Goal: Find contact information: Find contact information

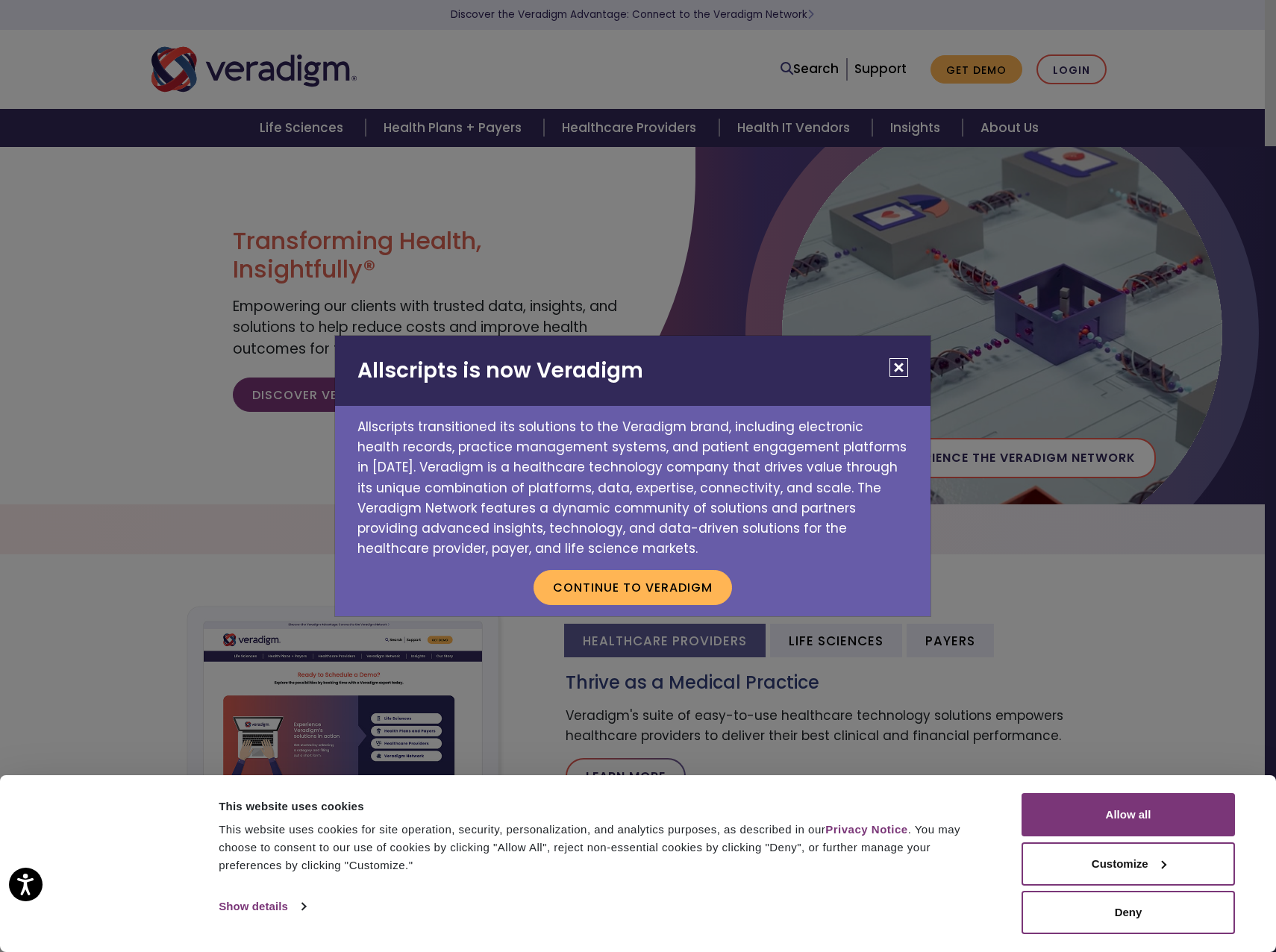
click at [892, 365] on button "Close" at bounding box center [898, 367] width 18 height 18
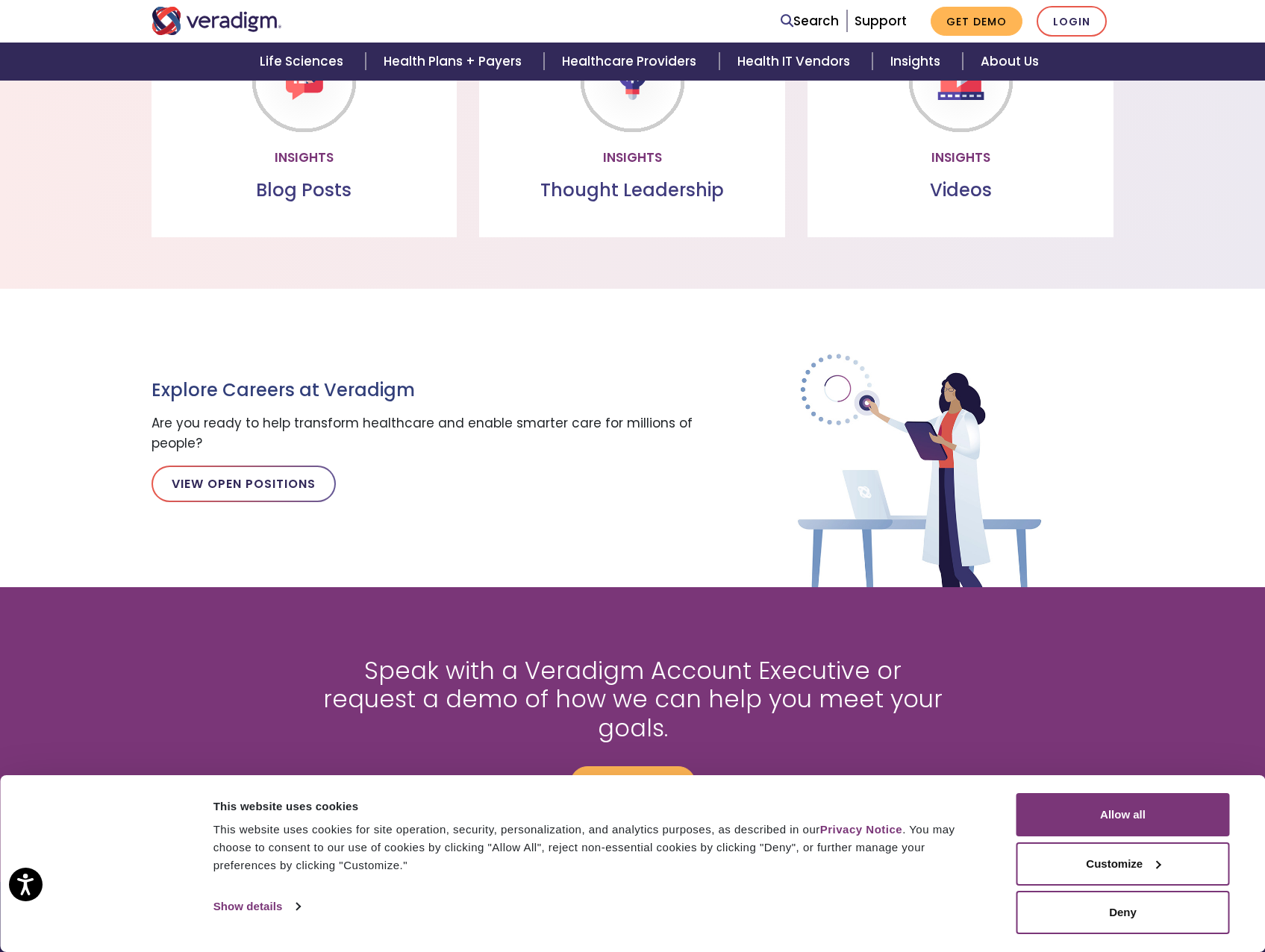
scroll to position [1713, 0]
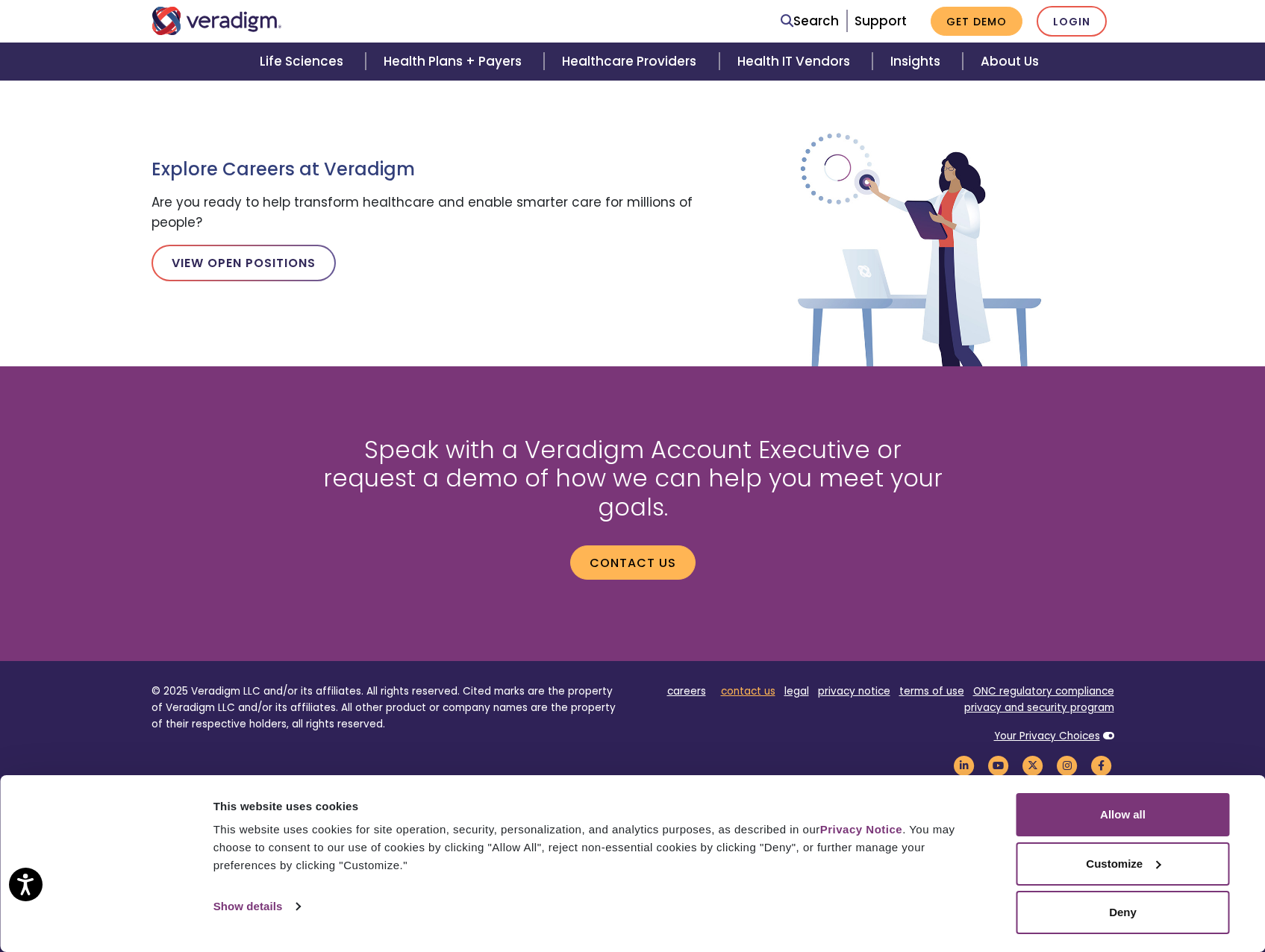
click at [726, 684] on link "contact us" at bounding box center [748, 691] width 54 height 14
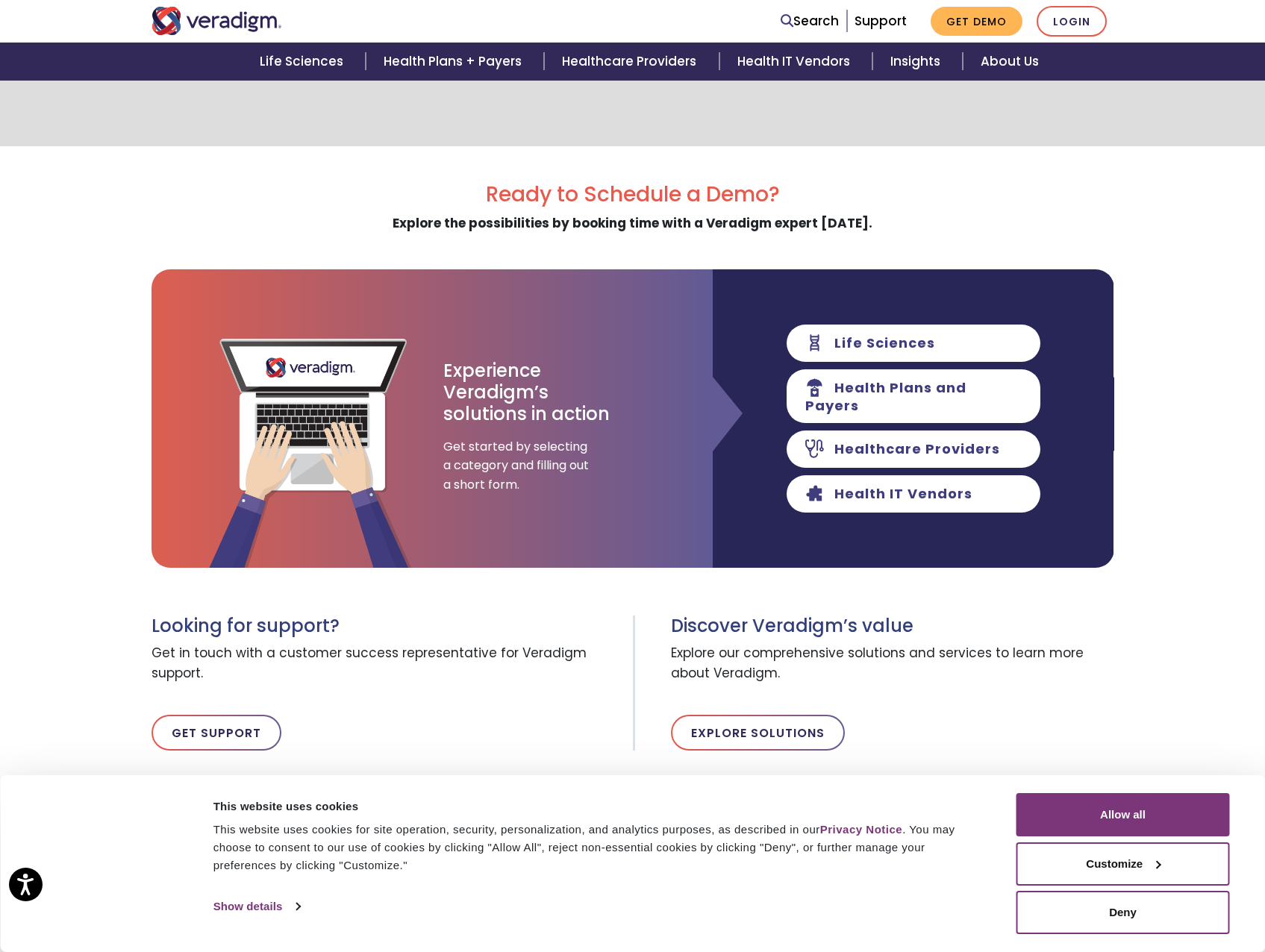
scroll to position [339, 0]
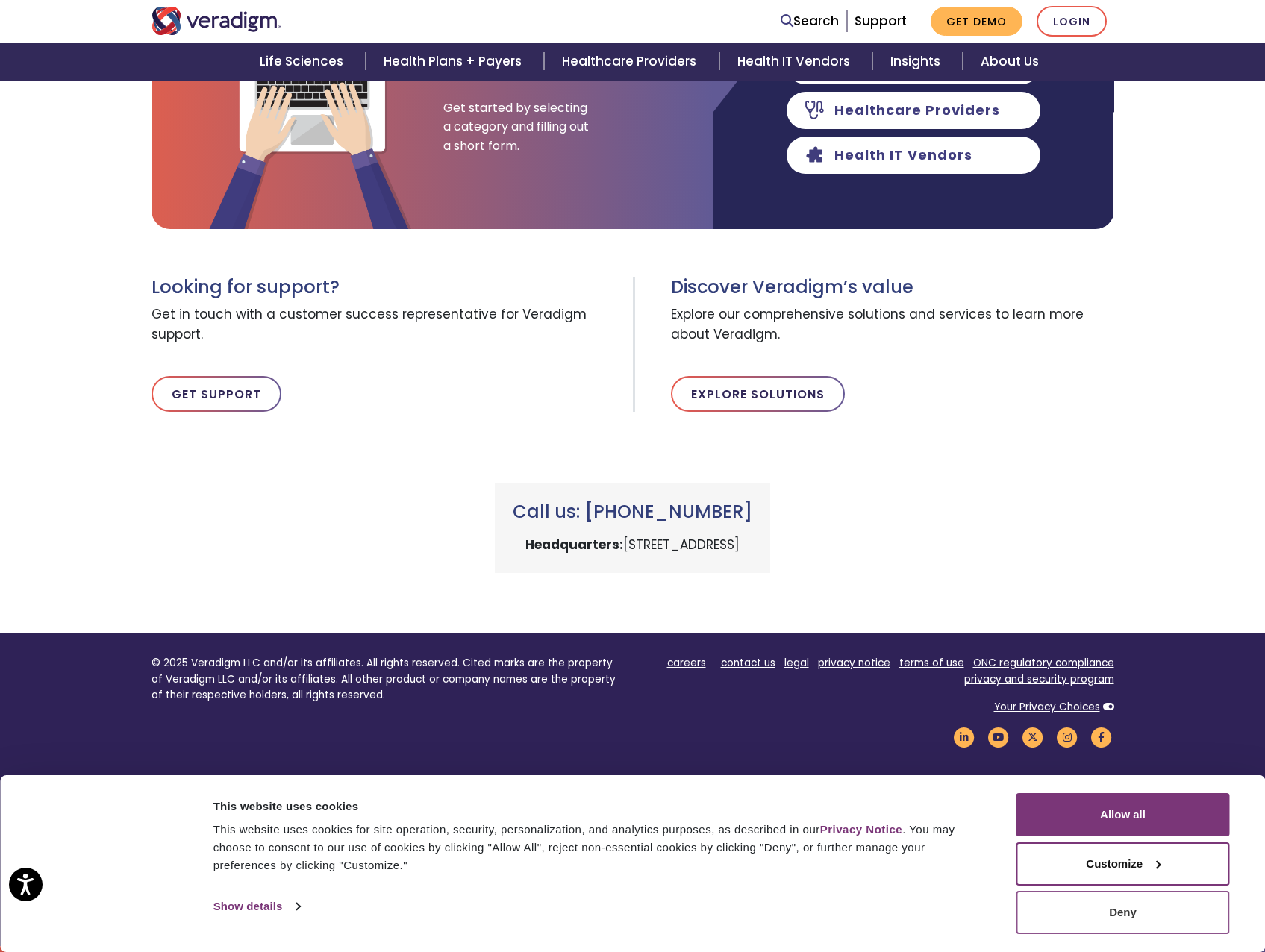
click at [1123, 913] on button "Deny" at bounding box center [1123, 912] width 214 height 43
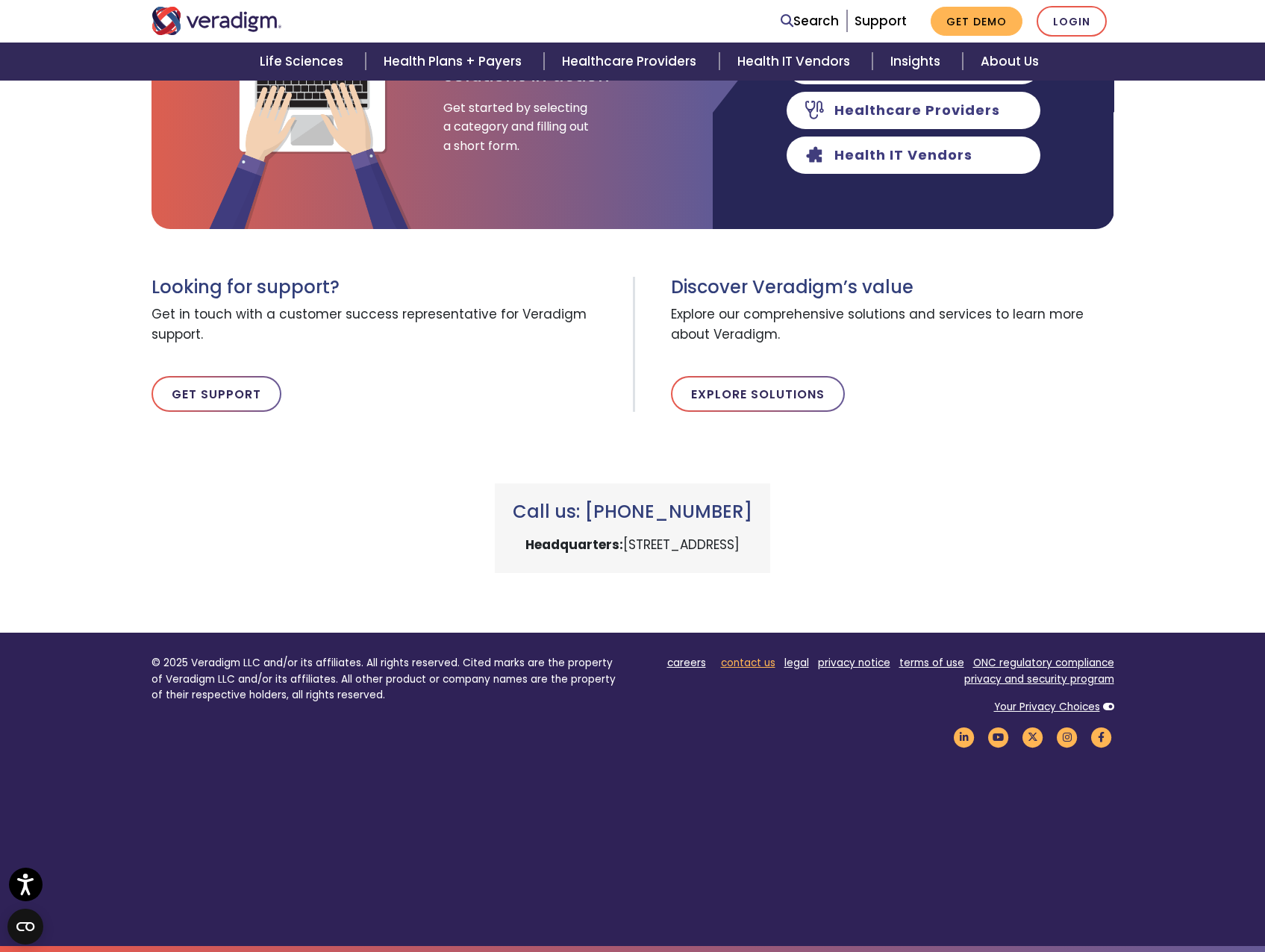
click at [761, 664] on link "contact us" at bounding box center [748, 663] width 54 height 14
